Goal: Information Seeking & Learning: Learn about a topic

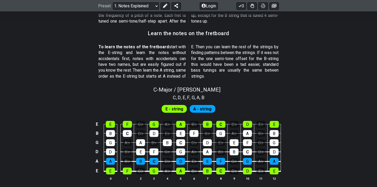
scroll to position [454, 0]
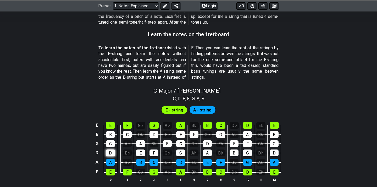
click at [109, 149] on div "D" at bounding box center [110, 152] width 9 height 7
click at [111, 140] on div "G" at bounding box center [110, 143] width 9 height 7
click at [111, 131] on div "B" at bounding box center [110, 134] width 9 height 7
click at [111, 140] on div "G" at bounding box center [110, 143] width 9 height 7
click at [112, 131] on div "B" at bounding box center [110, 134] width 9 height 7
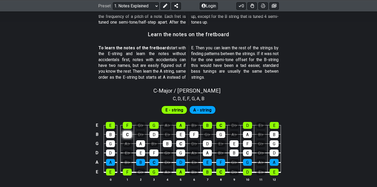
click at [129, 131] on div "C" at bounding box center [127, 134] width 9 height 7
click at [140, 131] on div "D♭" at bounding box center [140, 134] width 9 height 7
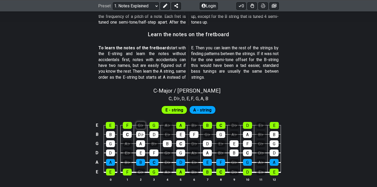
click at [140, 122] on div "G♭" at bounding box center [140, 125] width 9 height 7
click at [140, 131] on div "D♭" at bounding box center [140, 134] width 9 height 7
click at [166, 149] on div "G♭" at bounding box center [167, 152] width 9 height 7
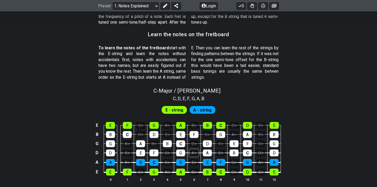
click at [192, 149] on div "A♭" at bounding box center [194, 152] width 9 height 7
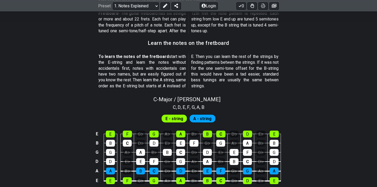
scroll to position [447, 0]
